Goal: Task Accomplishment & Management: Use online tool/utility

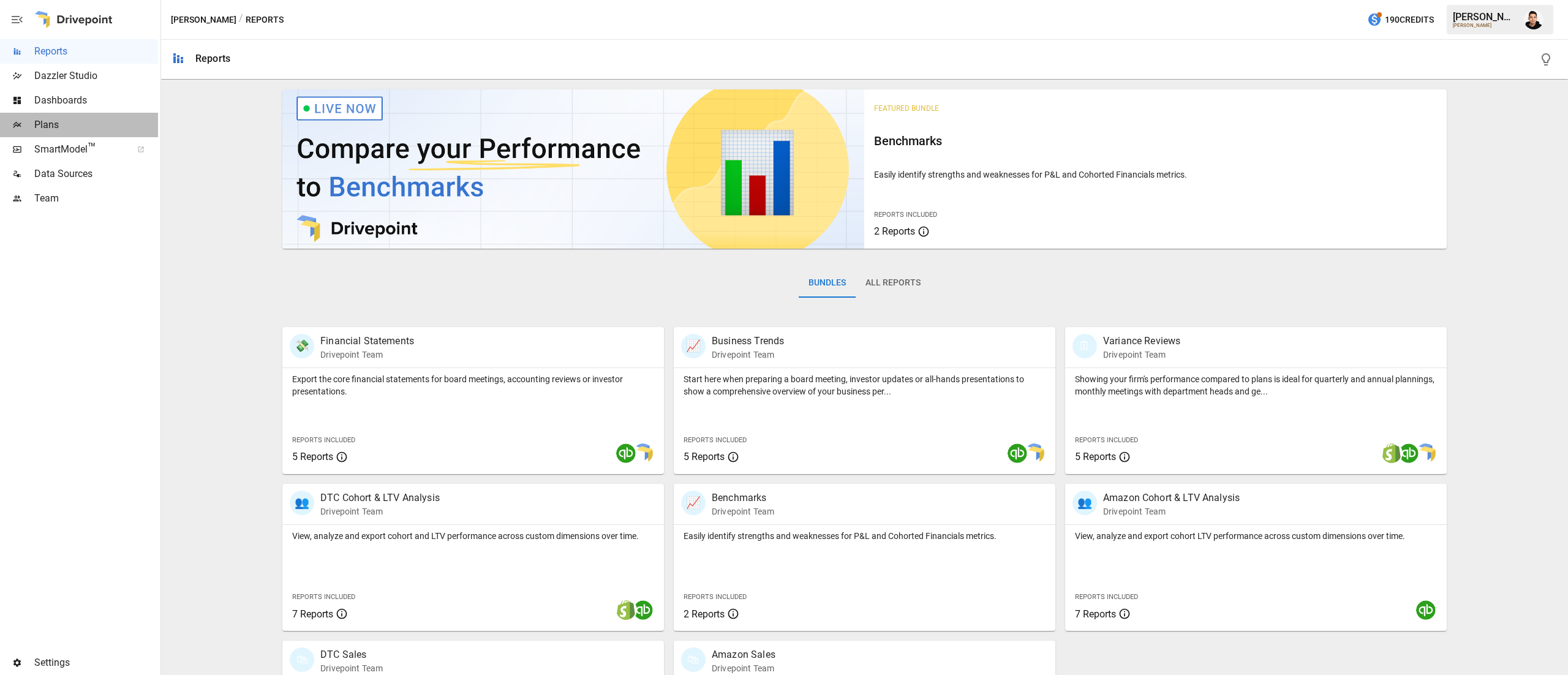
click at [93, 128] on span "Plans" at bounding box center [96, 125] width 124 height 15
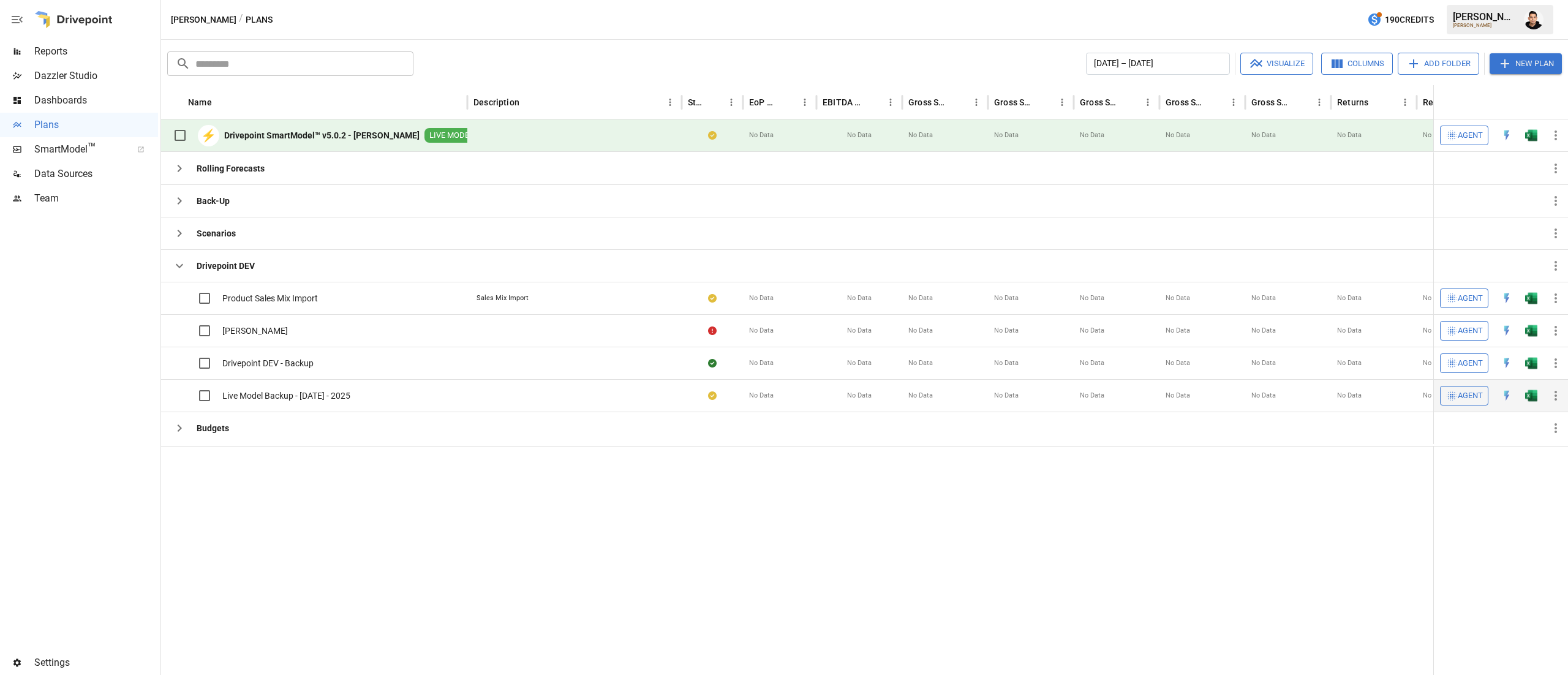
click at [1525, 305] on img "Open in Excel" at bounding box center [1531, 298] width 12 height 12
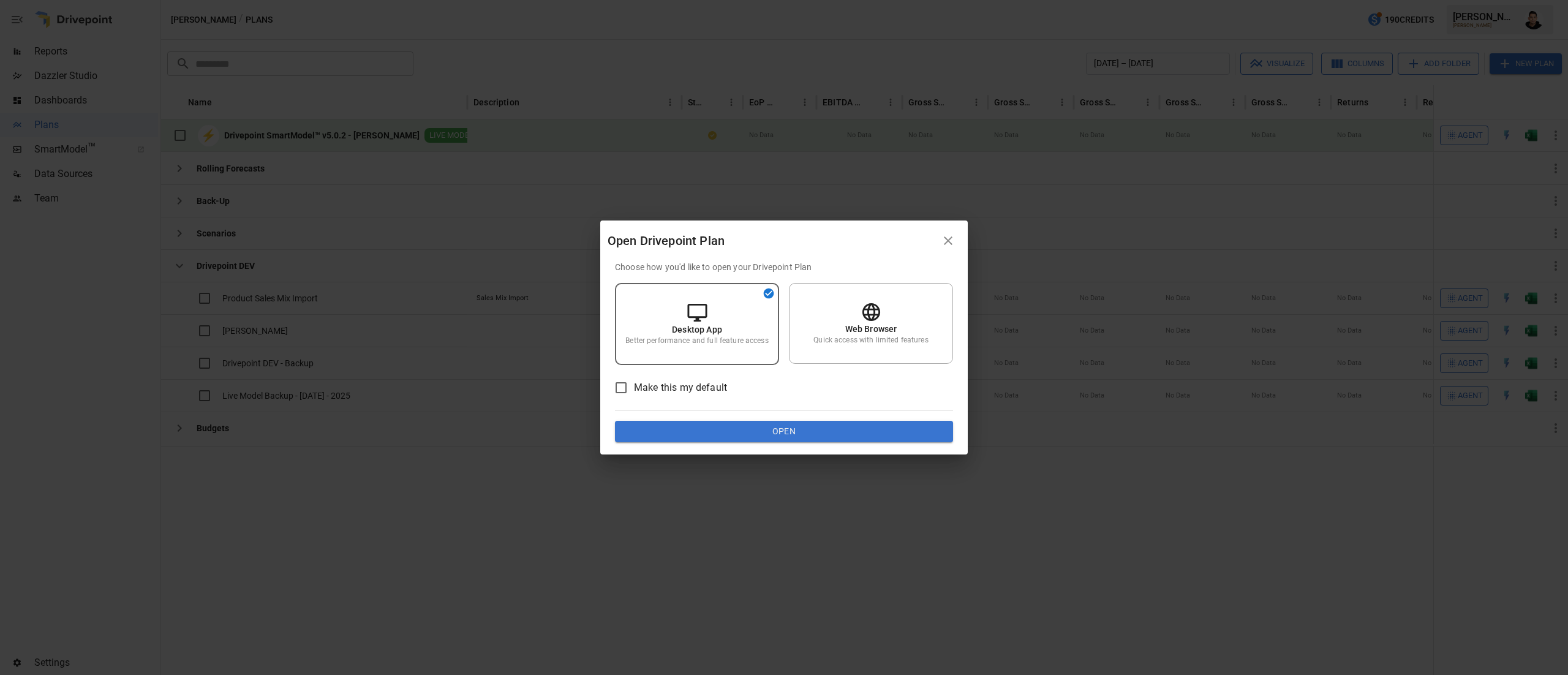
click at [890, 431] on button "Open" at bounding box center [784, 432] width 338 height 22
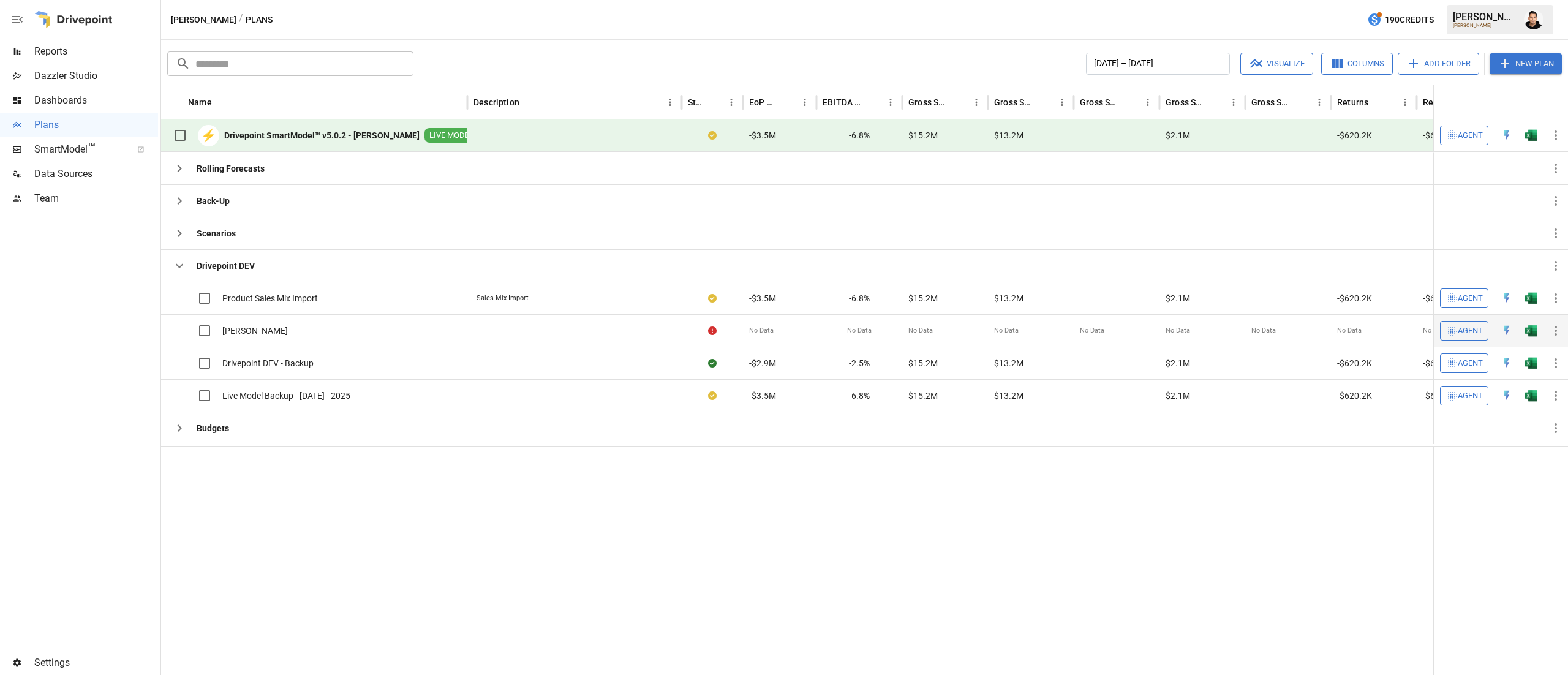
click at [1522, 308] on button "button" at bounding box center [1531, 298] width 39 height 19
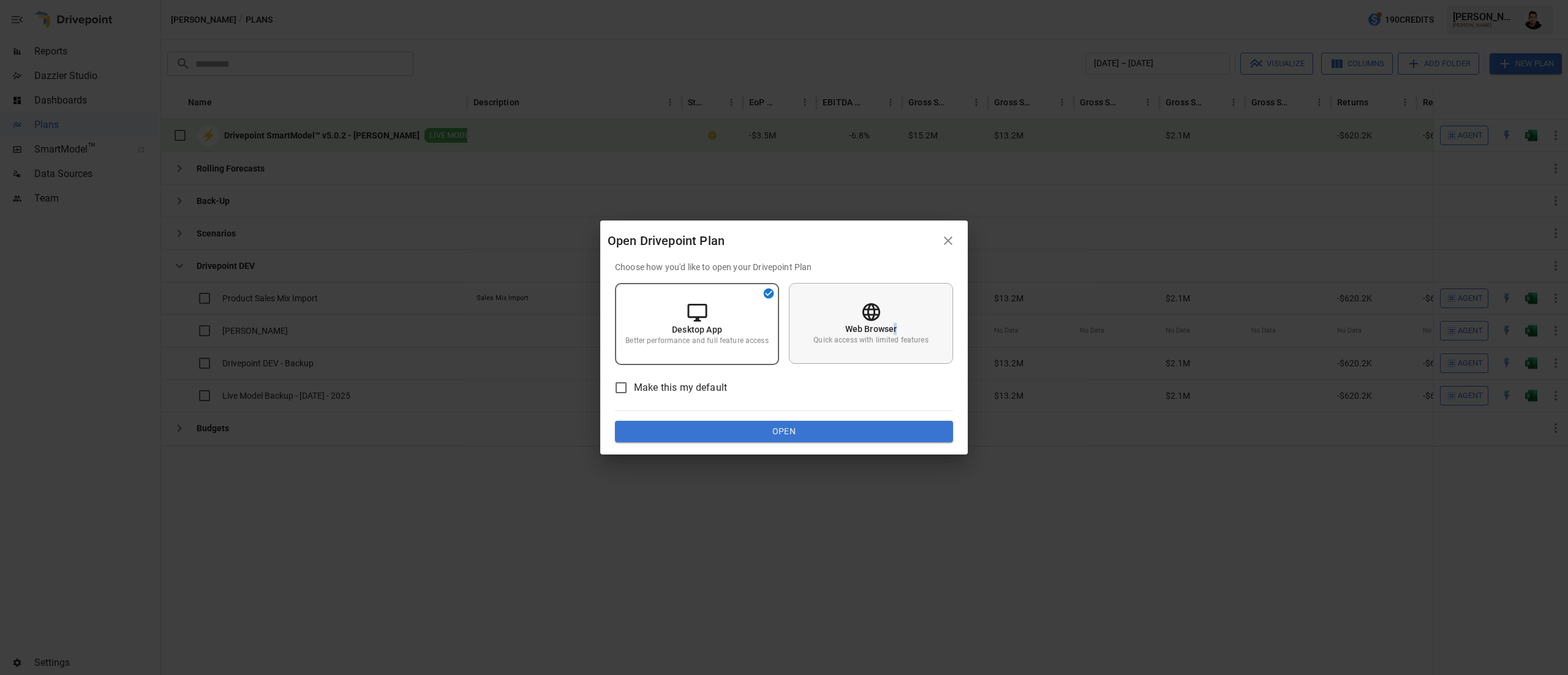
click at [892, 320] on div "Web Browser Quick access with limited features" at bounding box center [871, 323] width 164 height 81
click at [878, 436] on button "Open" at bounding box center [784, 432] width 338 height 22
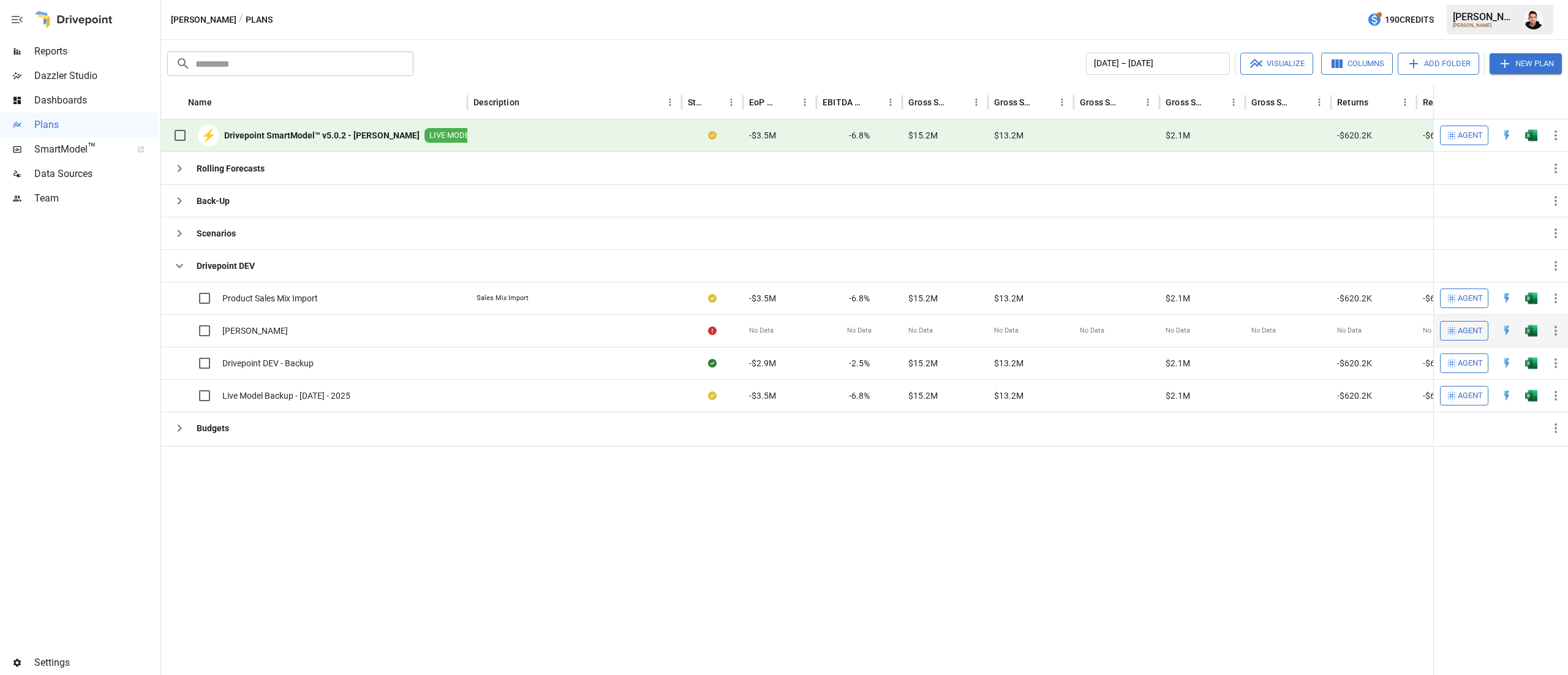
click at [1530, 305] on img "Open in Excel" at bounding box center [1531, 298] width 12 height 12
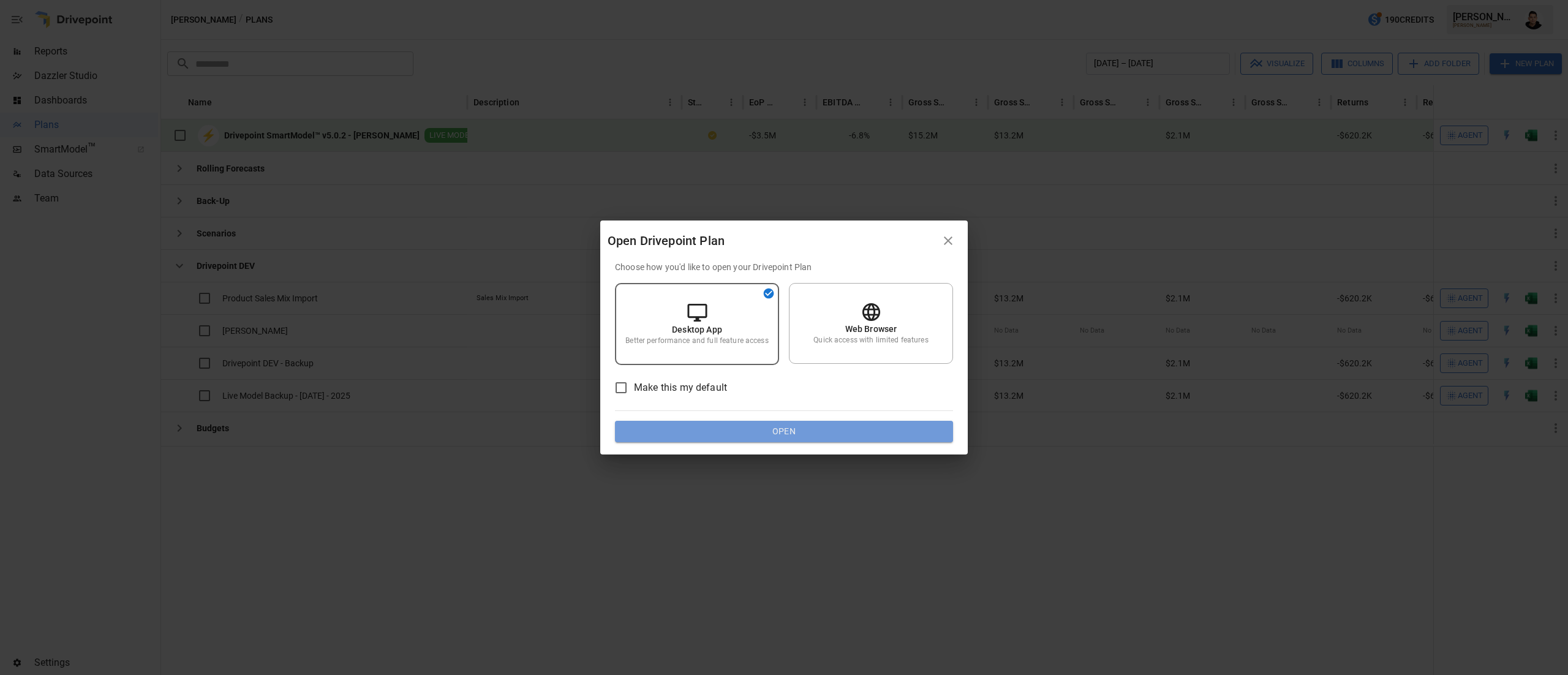
click at [812, 428] on button "Open" at bounding box center [784, 432] width 338 height 22
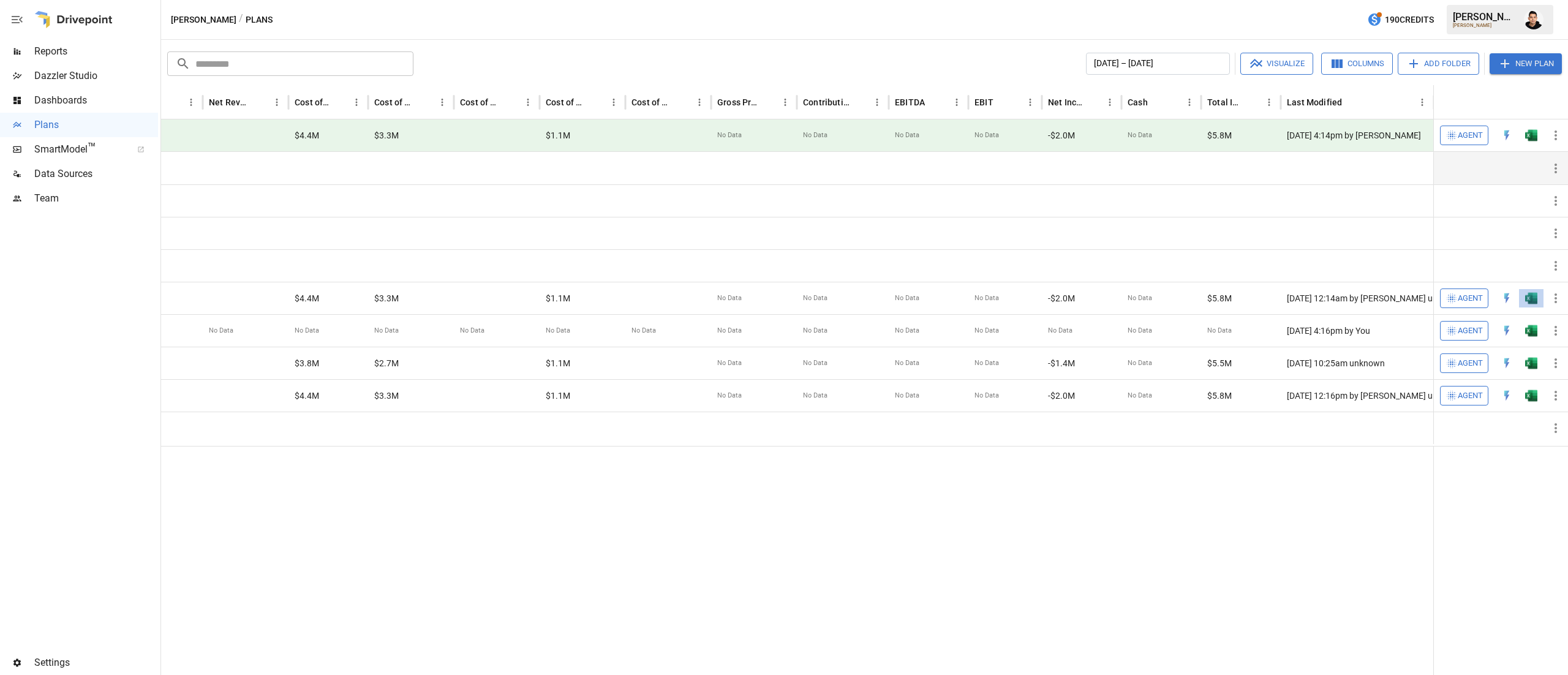
scroll to position [0, 2757]
